Goal: Task Accomplishment & Management: Use online tool/utility

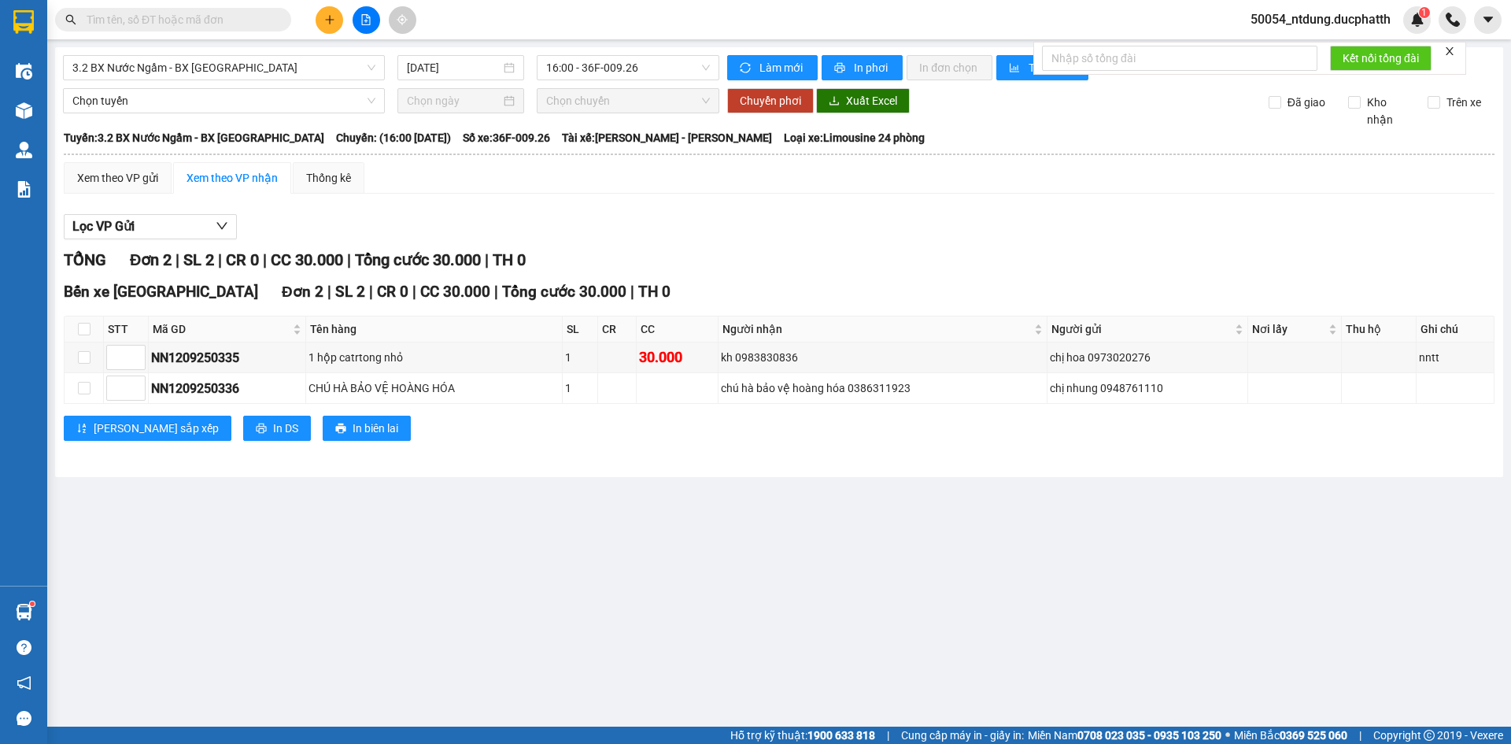
click at [357, 20] on button at bounding box center [367, 20] width 28 height 28
click at [243, 78] on span "3.2 BX Nước Ngầm - BX [GEOGRAPHIC_DATA]" at bounding box center [223, 68] width 303 height 24
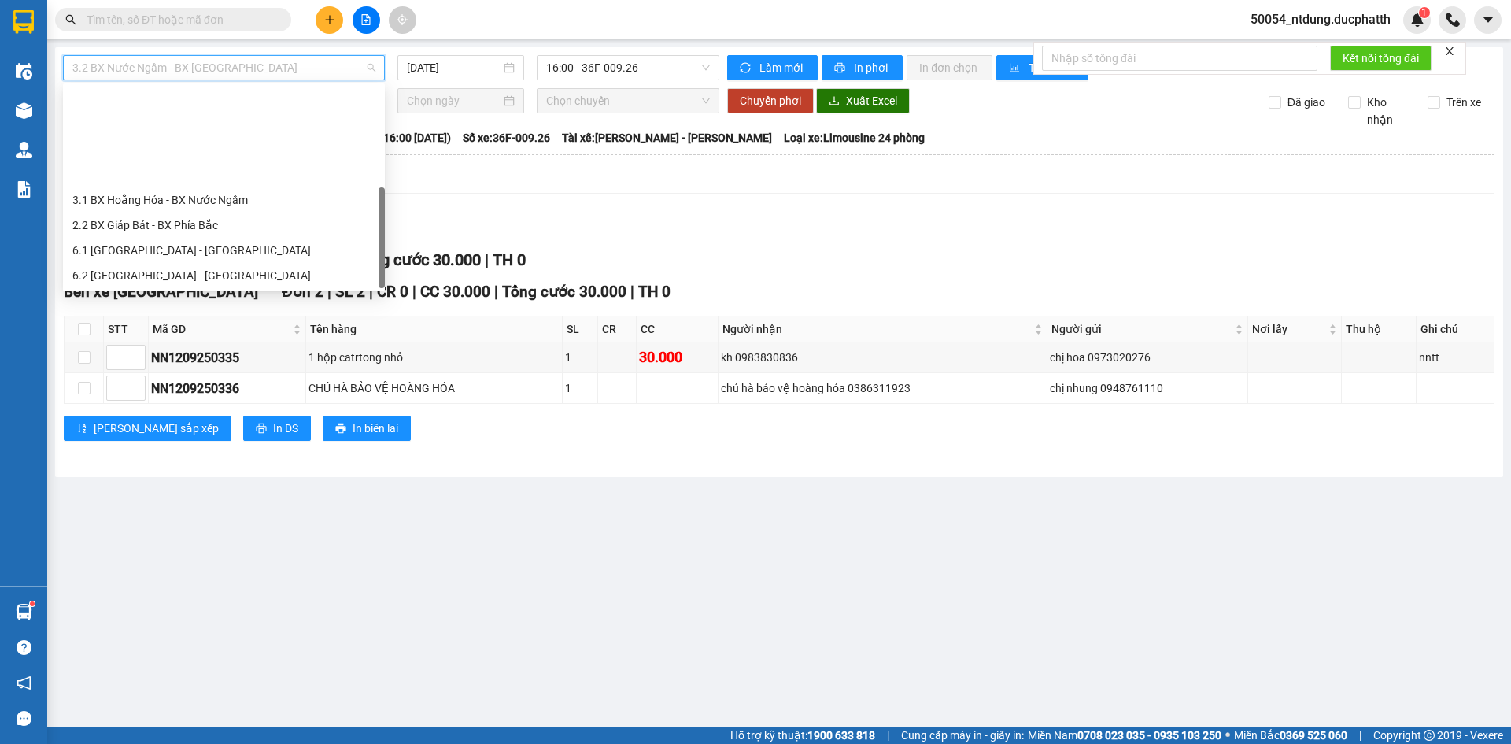
click at [215, 342] on div "1.2 BX Nước Ngầm - BX Phía Tây" at bounding box center [223, 350] width 303 height 17
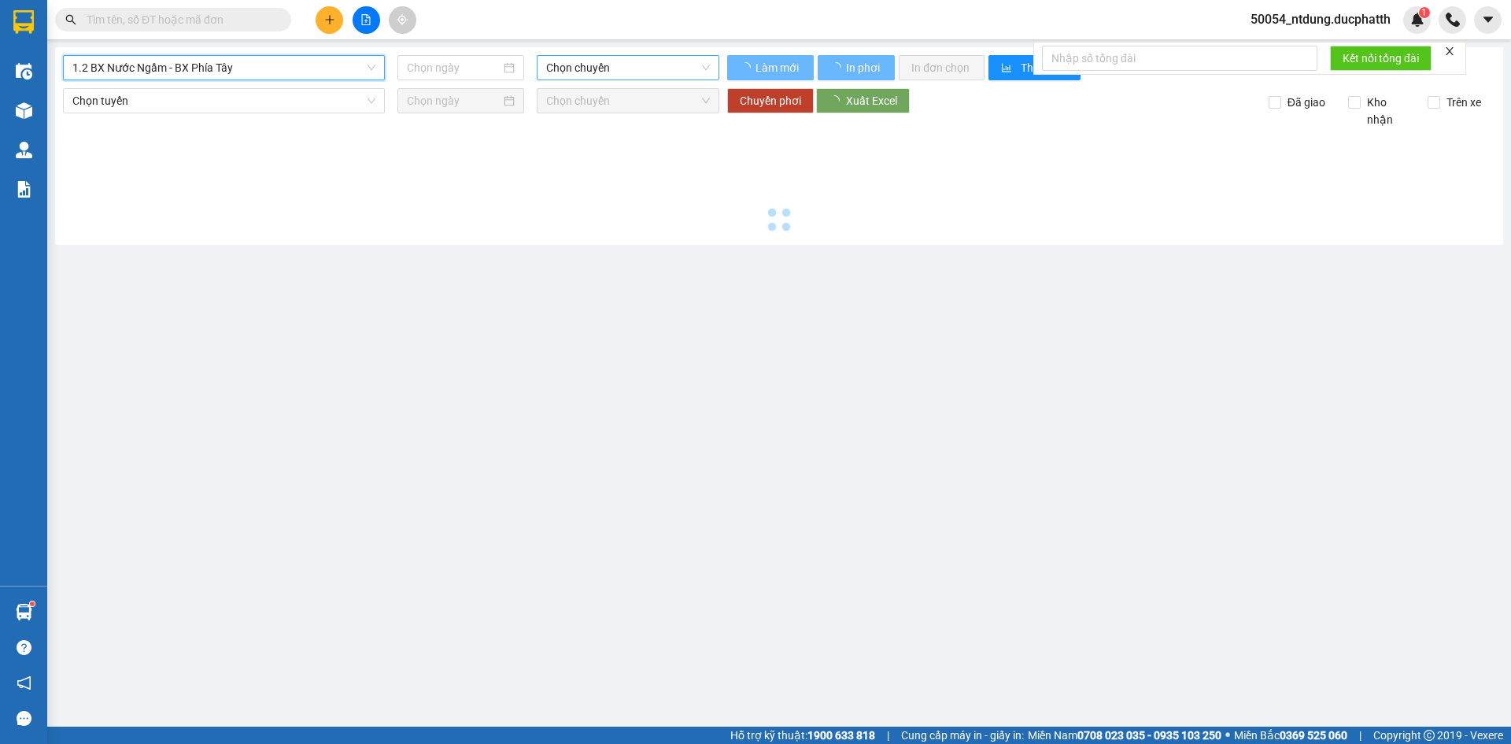
type input "[DATE]"
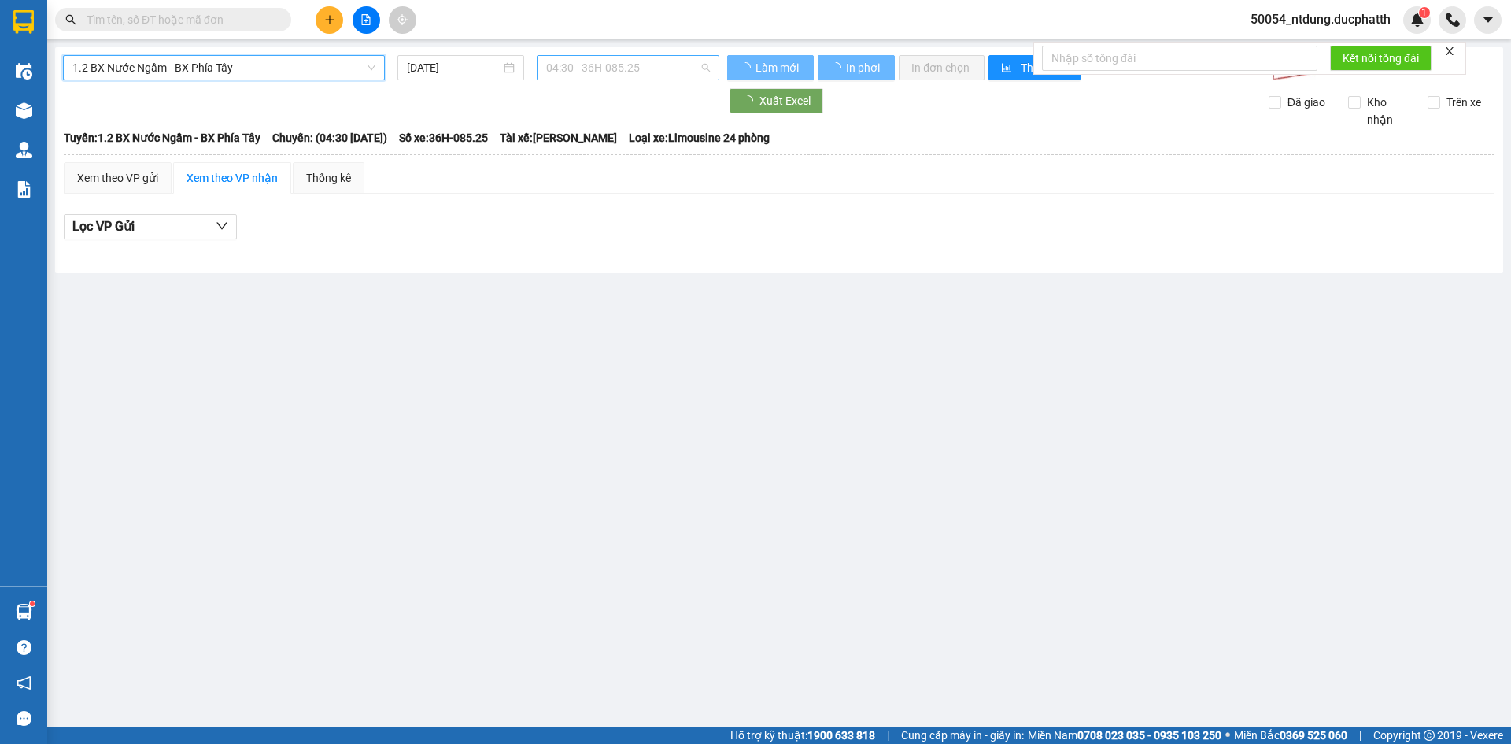
click at [632, 79] on div "04:30 - 36H-085.25" at bounding box center [628, 67] width 183 height 25
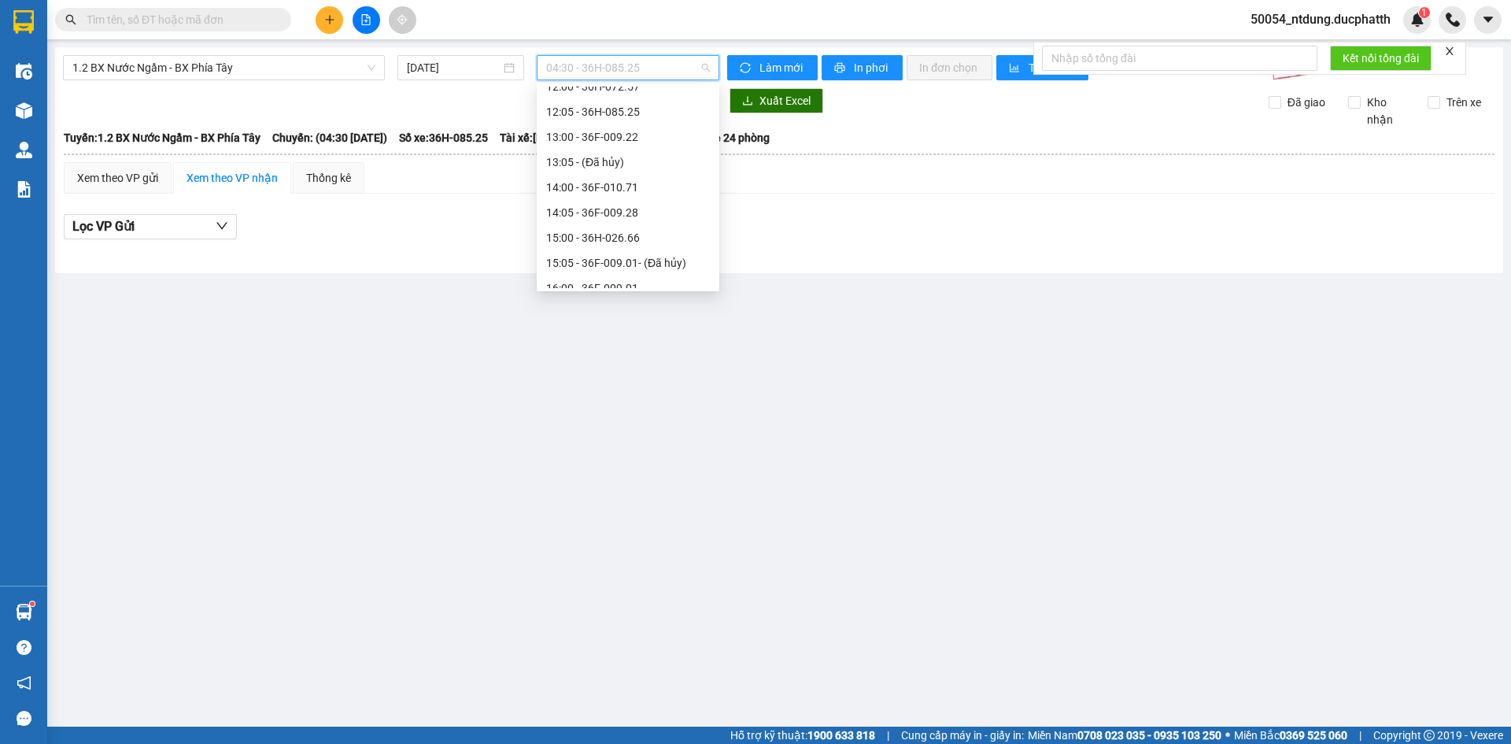
scroll to position [497, 0]
click at [632, 253] on div "18:00 - 36F-008.81" at bounding box center [628, 256] width 164 height 17
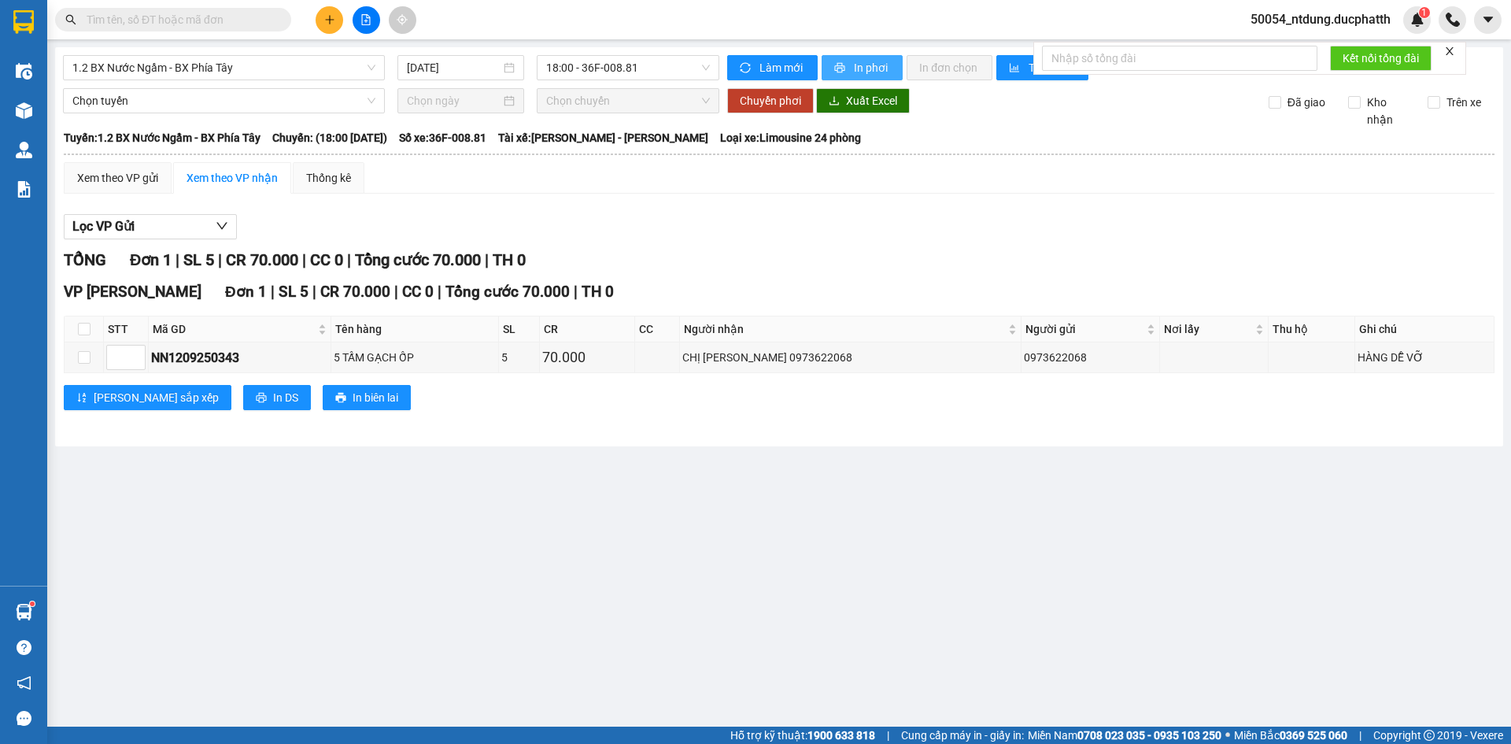
click at [847, 58] on button "In phơi" at bounding box center [862, 67] width 81 height 25
